Goal: Transaction & Acquisition: Book appointment/travel/reservation

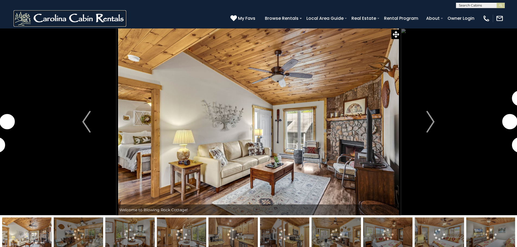
click at [78, 18] on img at bounding box center [70, 18] width 113 height 16
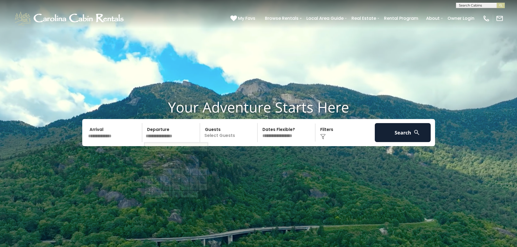
click at [161, 132] on input "text" at bounding box center [172, 132] width 56 height 19
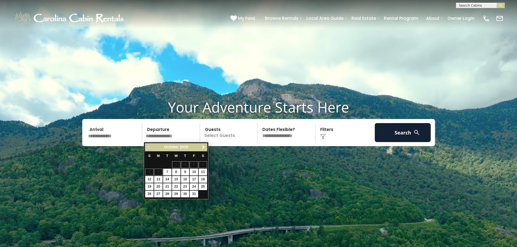
click at [117, 135] on input "text" at bounding box center [114, 132] width 56 height 19
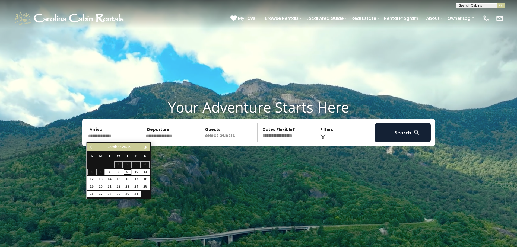
click at [129, 172] on link "9" at bounding box center [127, 172] width 8 height 7
type input "*******"
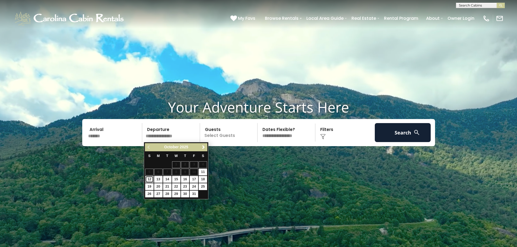
click at [151, 179] on link "12" at bounding box center [149, 179] width 8 height 7
type input "********"
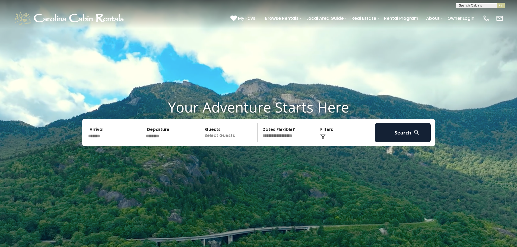
click at [221, 136] on p "Select Guests" at bounding box center [230, 132] width 56 height 19
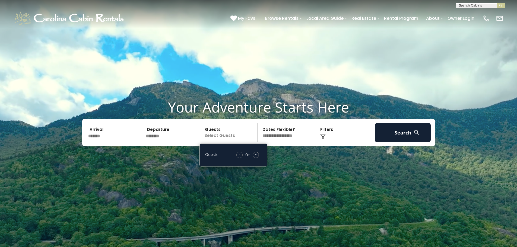
click at [258, 158] on div "Guests - 0 + +" at bounding box center [233, 154] width 68 height 23
click at [257, 155] on div "+" at bounding box center [256, 155] width 6 height 6
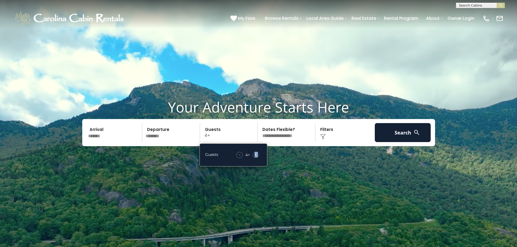
click at [257, 155] on div "+" at bounding box center [256, 155] width 6 height 6
click at [388, 132] on button "Search" at bounding box center [403, 132] width 56 height 19
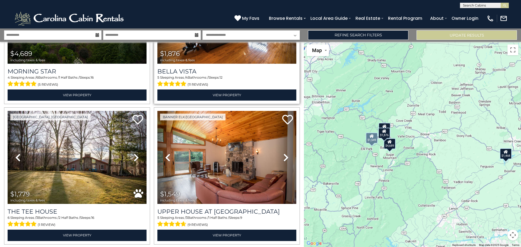
scroll to position [108, 0]
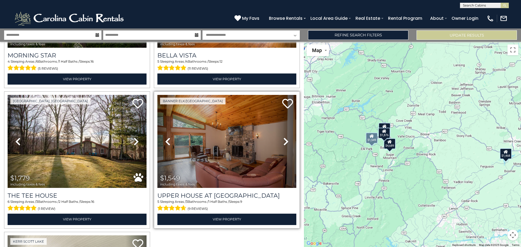
click at [285, 138] on icon at bounding box center [285, 141] width 5 height 9
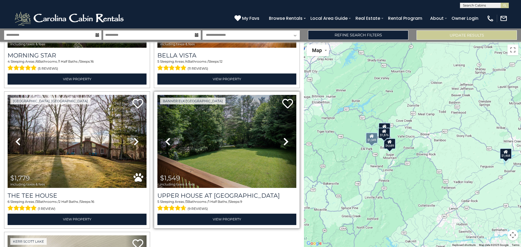
click at [285, 138] on icon at bounding box center [285, 141] width 5 height 9
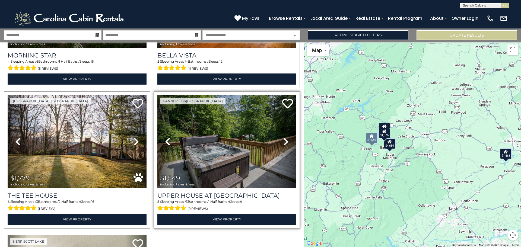
click at [285, 138] on icon at bounding box center [285, 141] width 5 height 9
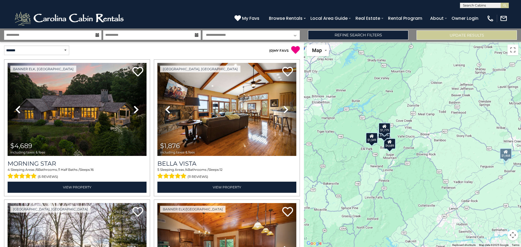
scroll to position [0, 0]
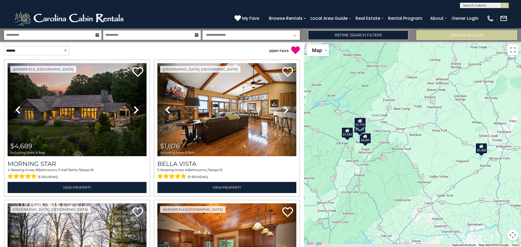
drag, startPoint x: 432, startPoint y: 201, endPoint x: 380, endPoint y: 192, distance: 52.6
click at [380, 192] on div "$4,689 $1,876 $1,779 $1,549 $1,468" at bounding box center [412, 144] width 217 height 205
